Goal: Information Seeking & Learning: Learn about a topic

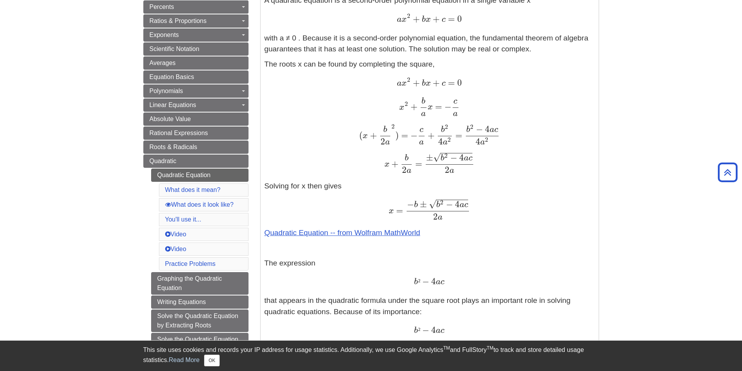
scroll to position [156, 0]
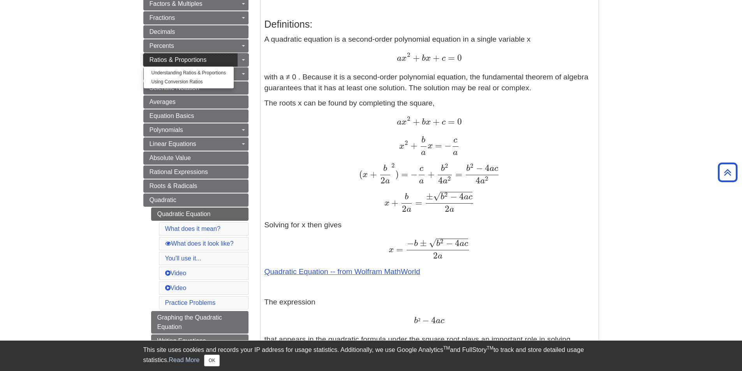
click at [231, 63] on link "Ratios & Proportions" at bounding box center [195, 59] width 105 height 13
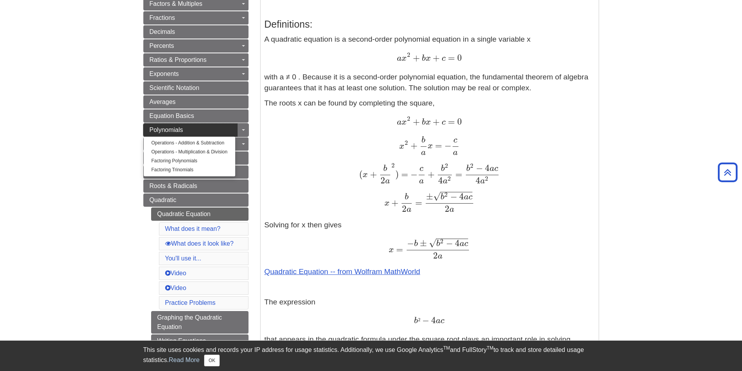
click at [213, 131] on link "Polynomials" at bounding box center [195, 129] width 105 height 13
